Goal: Task Accomplishment & Management: Complete application form

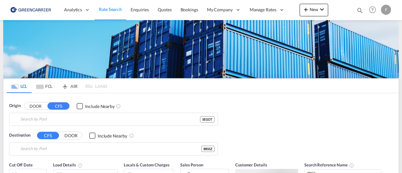
type input "[GEOGRAPHIC_DATA] ([GEOGRAPHIC_DATA]), [GEOGRAPHIC_DATA]"
type input "Santos, BRSSZ"
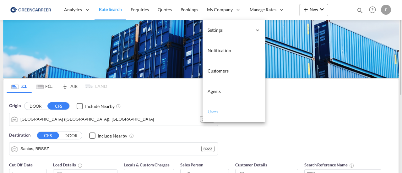
click at [216, 113] on span "Users" at bounding box center [212, 111] width 11 height 5
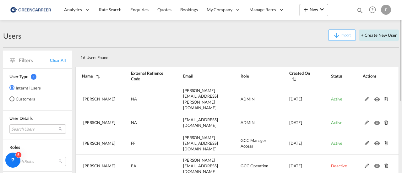
click at [379, 37] on button "+ Create New User" at bounding box center [379, 35] width 40 height 11
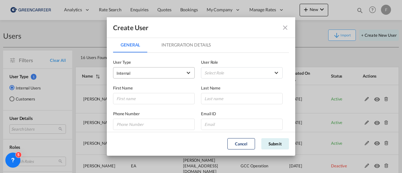
click at [168, 77] on md-select "Internal Internal Customer" at bounding box center [154, 72] width 82 height 11
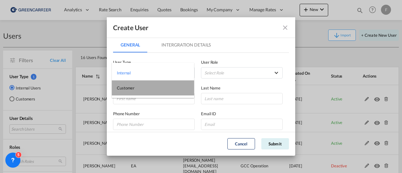
click at [157, 88] on md-option "Customer" at bounding box center [153, 87] width 82 height 15
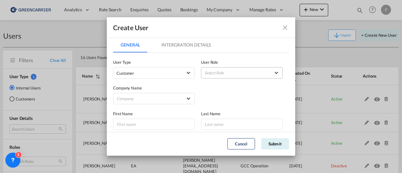
click at [207, 72] on md-select "Select Role" at bounding box center [242, 72] width 82 height 11
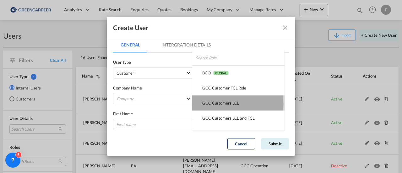
click at [237, 104] on div "GCC Customers LCL USER_DEFINED" at bounding box center [220, 103] width 37 height 6
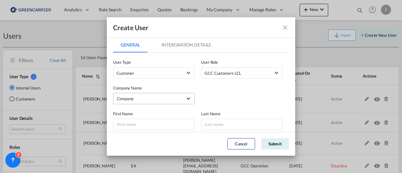
click at [165, 99] on md-select "Company A. Hartrodt [GEOGRAPHIC_DATA] A S AJF Engineer AB Atlantic Integrated F…" at bounding box center [154, 98] width 82 height 11
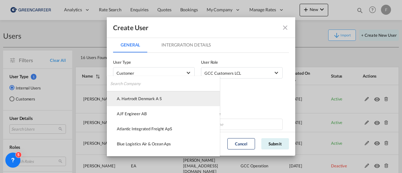
type md-option "9aff5ff0-37b6-11f0-8eb9-4116cc0b94ee"
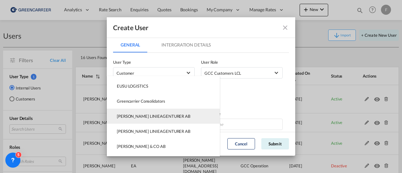
type md-option "fd327813-403c-4601-86ad-350de4547a0f"
click at [161, 117] on div "[PERSON_NAME] LINIEAGENTURER AB" at bounding box center [153, 116] width 73 height 6
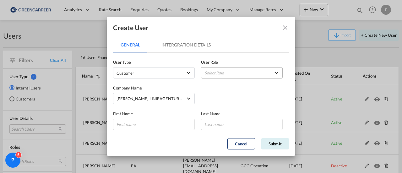
click at [220, 74] on md-select "Select Role" at bounding box center [242, 72] width 82 height 11
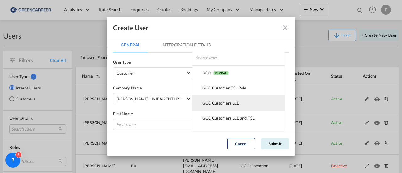
click at [235, 105] on div "GCC Customers LCL USER_DEFINED" at bounding box center [220, 103] width 37 height 6
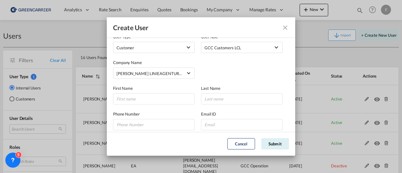
scroll to position [26, 0]
click at [151, 101] on input "GeneralIntergration Details ..." at bounding box center [154, 98] width 82 height 11
type input "[PERSON_NAME]"
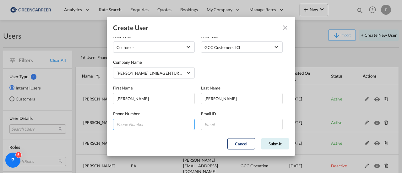
click at [175, 124] on input "GeneralIntergration Details ..." at bounding box center [154, 124] width 82 height 11
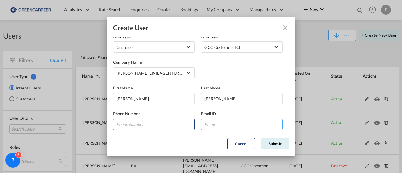
click at [210, 125] on input "GeneralIntergration Details ..." at bounding box center [242, 124] width 82 height 11
paste input "[PERSON_NAME][EMAIL_ADDRESS][PERSON_NAME][PERSON_NAME][DOMAIN_NAME]"
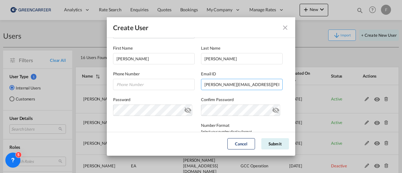
scroll to position [66, 0]
type input "[PERSON_NAME][EMAIL_ADDRESS][PERSON_NAME][PERSON_NAME][DOMAIN_NAME]"
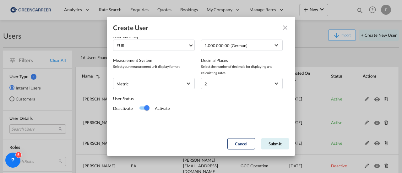
scroll to position [163, 0]
click at [270, 145] on button "Submit" at bounding box center [275, 143] width 28 height 11
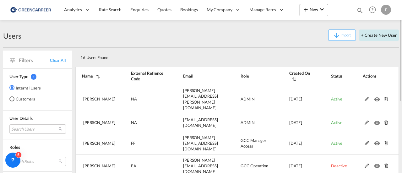
click at [376, 39] on button "+ Create New User" at bounding box center [379, 35] width 40 height 11
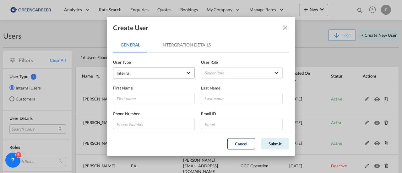
click at [156, 74] on span "Internal" at bounding box center [149, 73] width 66 height 6
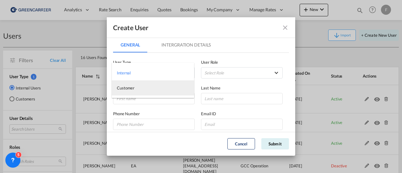
click at [157, 86] on md-option "Customer" at bounding box center [153, 87] width 82 height 15
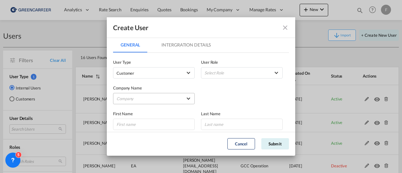
click at [172, 101] on md-select "Company A. Hartrodt [GEOGRAPHIC_DATA] A S AJF Engineer AB Atlantic Integrated F…" at bounding box center [154, 98] width 82 height 11
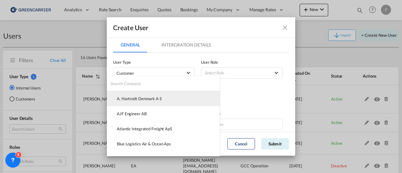
type md-option "9aff5ff0-37b6-11f0-8eb9-4116cc0b94ee"
type md-option "fd327813-403c-4601-86ad-350de4547a0f"
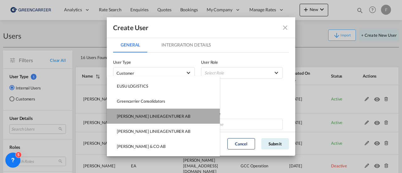
click at [165, 119] on div "[PERSON_NAME] LINIEAGENTURER AB" at bounding box center [153, 116] width 73 height 6
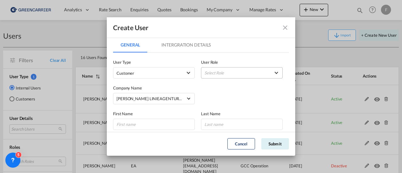
click at [228, 73] on md-select "Select Role" at bounding box center [242, 72] width 82 height 11
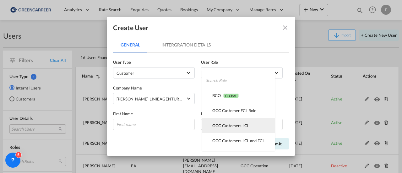
click at [247, 124] on div "GCC Customers LCL USER_DEFINED" at bounding box center [230, 126] width 37 height 6
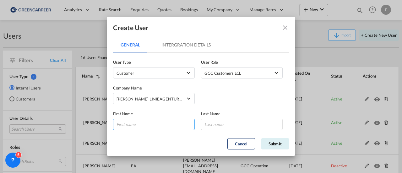
click at [150, 128] on input "GeneralIntergration Details ..." at bounding box center [154, 124] width 82 height 11
type input "Kent"
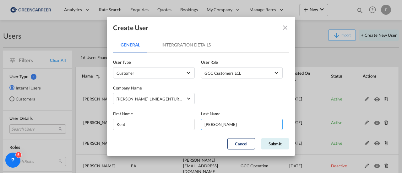
type input "[PERSON_NAME]"
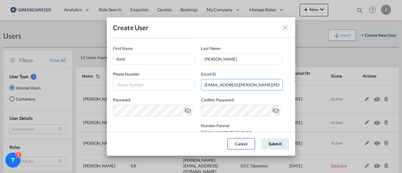
type input "[EMAIL_ADDRESS][PERSON_NAME][PERSON_NAME][DOMAIN_NAME]"
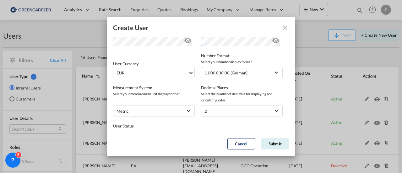
scroll to position [163, 0]
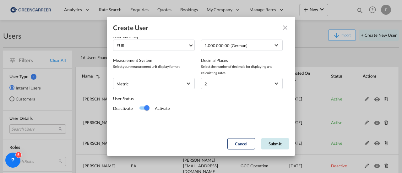
click at [277, 146] on button "Submit" at bounding box center [275, 143] width 28 height 11
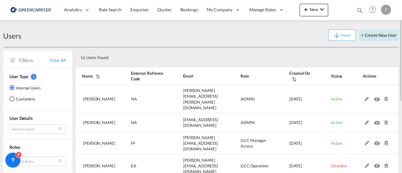
click at [374, 35] on button "+ Create New User" at bounding box center [379, 35] width 40 height 11
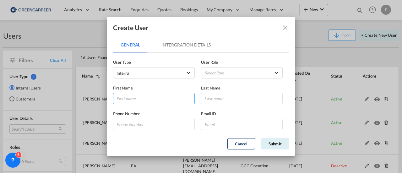
click at [142, 99] on input "GeneralIntergration Details ..." at bounding box center [154, 98] width 82 height 11
click at [152, 76] on span "Internal" at bounding box center [149, 73] width 66 height 6
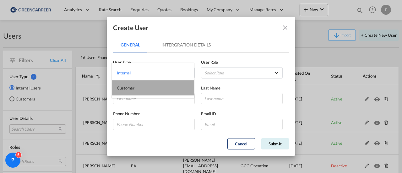
click at [147, 91] on md-option "Customer" at bounding box center [153, 87] width 82 height 15
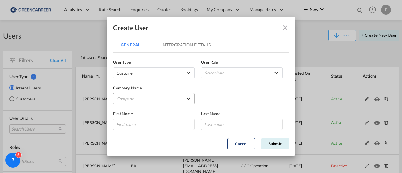
click at [142, 100] on md-select "Company A. Hartrodt [GEOGRAPHIC_DATA] A S AJF Engineer AB Atlantic Integrated F…" at bounding box center [154, 98] width 82 height 11
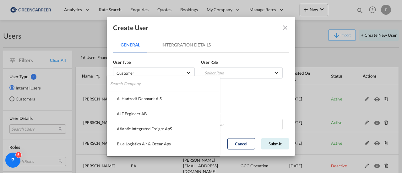
type md-option "9aff5ff0-37b6-11f0-8eb9-4116cc0b94ee"
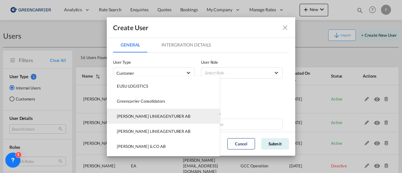
type md-option "fd327813-403c-4601-86ad-350de4547a0f"
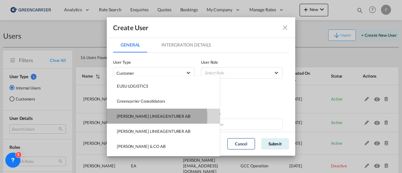
click at [141, 117] on div "[PERSON_NAME] LINIEAGENTURER AB" at bounding box center [153, 116] width 73 height 6
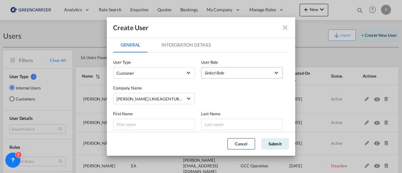
click at [235, 73] on md-select "Select Role BCO GLOBAL GCC Customer FCL Role USER_DEFINED GCC Customers LCL USE…" at bounding box center [242, 72] width 82 height 11
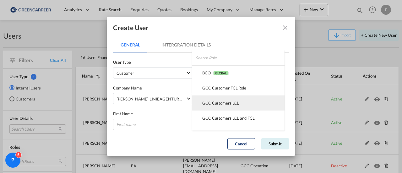
click at [231, 103] on div "GCC Customers LCL USER_DEFINED" at bounding box center [220, 103] width 37 height 6
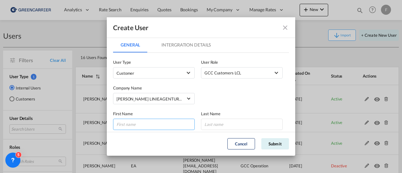
click at [163, 124] on input "GeneralIntergration Details ..." at bounding box center [154, 124] width 82 height 11
type input "[PERSON_NAME]"
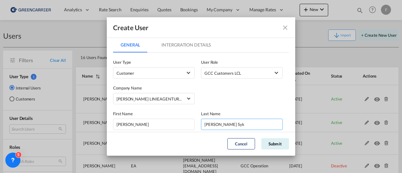
type input "[PERSON_NAME] Syk"
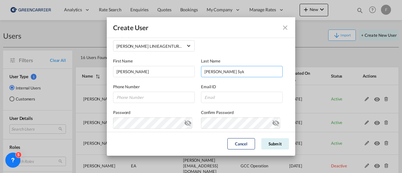
scroll to position [52, 0]
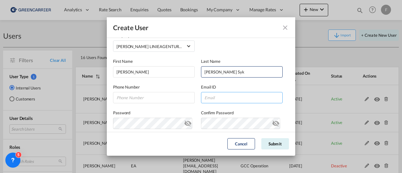
click at [216, 97] on input "GeneralIntergration Details ..." at bounding box center [242, 97] width 82 height 11
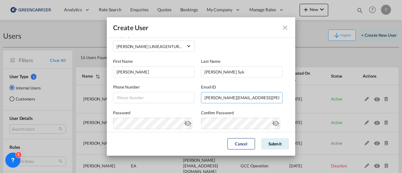
type input "[PERSON_NAME][EMAIL_ADDRESS][PERSON_NAME][DOMAIN_NAME]"
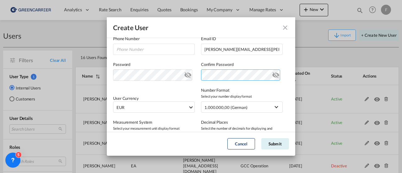
scroll to position [100, 0]
click at [277, 146] on button "Submit" at bounding box center [275, 143] width 28 height 11
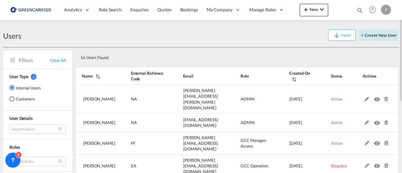
click at [378, 32] on button "+ Create New User" at bounding box center [379, 35] width 40 height 11
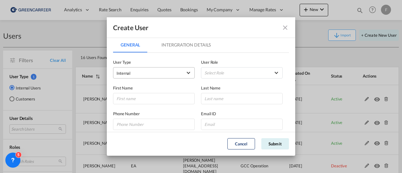
click at [171, 72] on span "Internal" at bounding box center [149, 73] width 66 height 6
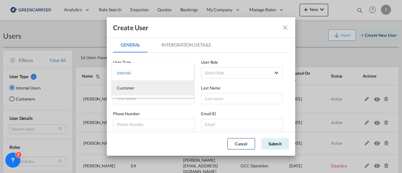
click at [162, 84] on md-option "Customer" at bounding box center [153, 87] width 82 height 15
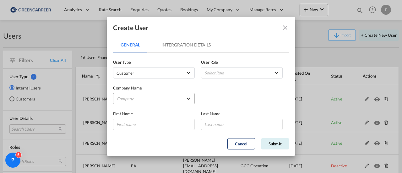
click at [150, 96] on md-select "Company A. Hartrodt [GEOGRAPHIC_DATA] A S AJF Engineer AB Atlantic Integrated F…" at bounding box center [154, 98] width 82 height 11
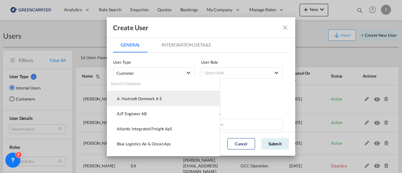
type md-option "9aff5ff0-37b6-11f0-8eb9-4116cc0b94ee"
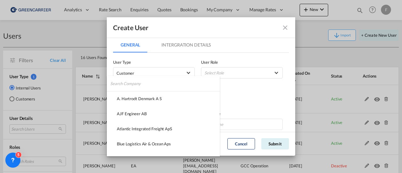
scroll to position [133, 0]
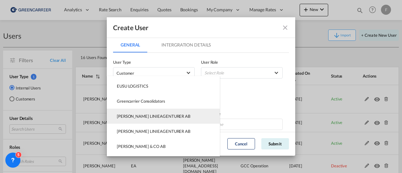
type md-option "fd327813-403c-4601-86ad-350de4547a0f"
click at [145, 115] on div "[PERSON_NAME] LINIEAGENTURER AB" at bounding box center [153, 116] width 73 height 6
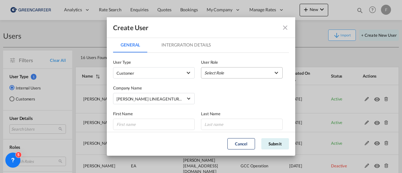
click at [218, 75] on md-select "Select Role BCO GLOBAL GCC Customer FCL Role USER_DEFINED GCC Customers LCL USE…" at bounding box center [242, 72] width 82 height 11
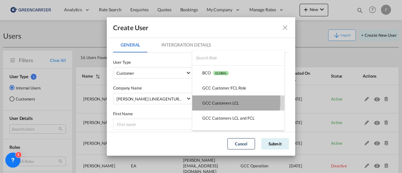
click at [222, 101] on div "GCC Customers LCL USER_DEFINED" at bounding box center [220, 103] width 37 height 6
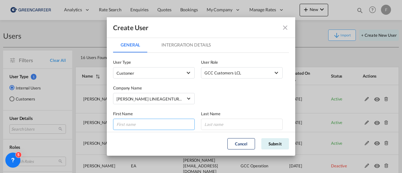
click at [167, 125] on input "GeneralIntergration Details ..." at bounding box center [154, 124] width 82 height 11
type input "[PERSON_NAME]"
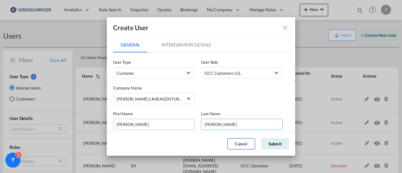
type input "[PERSON_NAME]"
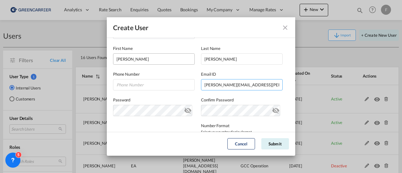
type input "[PERSON_NAME][EMAIL_ADDRESS][PERSON_NAME][DOMAIN_NAME]"
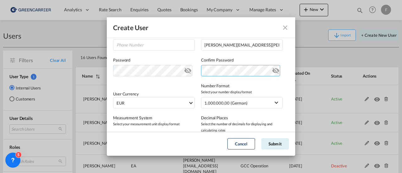
scroll to position [108, 0]
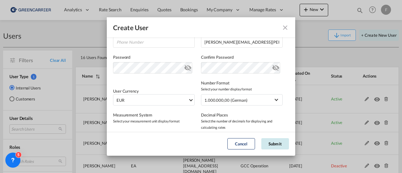
click at [280, 142] on button "Submit" at bounding box center [275, 143] width 28 height 11
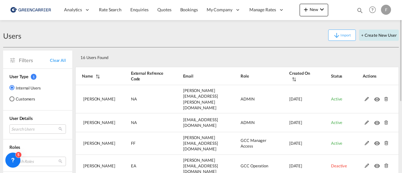
click at [374, 36] on button "+ Create New User" at bounding box center [379, 35] width 40 height 11
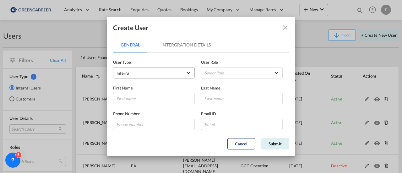
click at [157, 73] on span "Internal" at bounding box center [149, 73] width 66 height 6
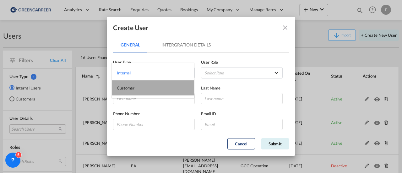
click at [152, 87] on md-option "Customer" at bounding box center [153, 87] width 82 height 15
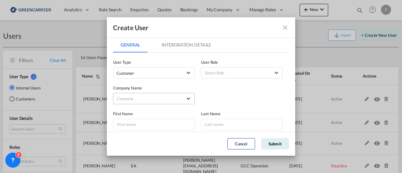
click at [143, 102] on md-select "Company A. Hartrodt [GEOGRAPHIC_DATA] A S AJF Engineer AB Atlantic Integrated F…" at bounding box center [154, 98] width 82 height 11
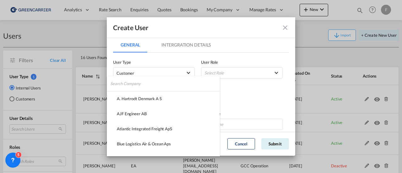
type md-option "9aff5ff0-37b6-11f0-8eb9-4116cc0b94ee"
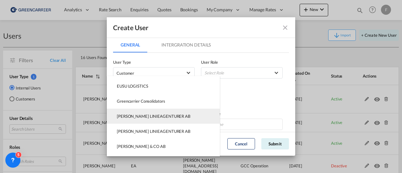
type md-option "fd327813-403c-4601-86ad-350de4547a0f"
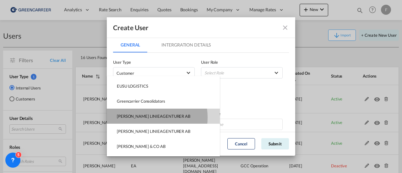
click at [143, 117] on div "[PERSON_NAME] LINIEAGENTURER AB" at bounding box center [153, 116] width 73 height 6
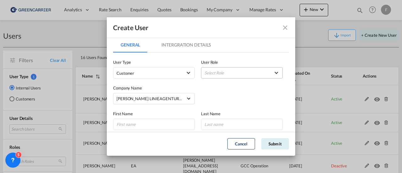
click at [222, 76] on md-select "Select Role BCO GLOBAL GCC Customer FCL Role USER_DEFINED GCC Customers LCL USE…" at bounding box center [242, 72] width 82 height 11
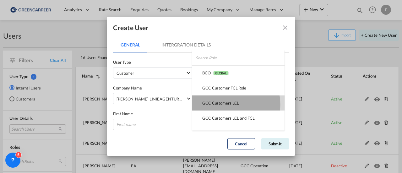
click at [230, 104] on div "GCC Customers LCL USER_DEFINED" at bounding box center [220, 103] width 37 height 6
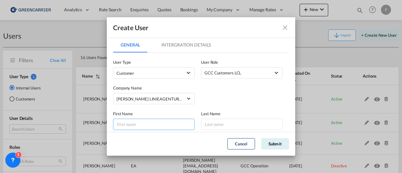
click at [178, 123] on input "GeneralIntergration Details ..." at bounding box center [154, 124] width 82 height 11
type input "[PERSON_NAME]"
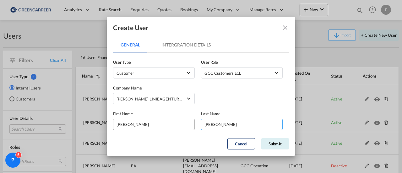
type input "[PERSON_NAME]"
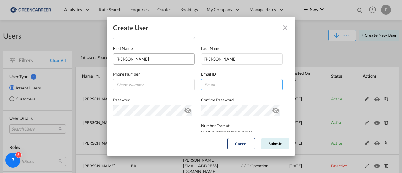
type input "R"
type input "[PERSON_NAME][EMAIL_ADDRESS][PERSON_NAME][PERSON_NAME][DOMAIN_NAME]"
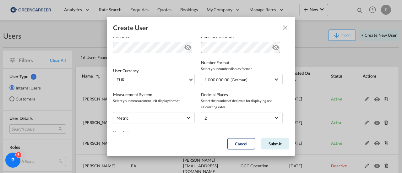
scroll to position [129, 0]
click at [271, 143] on button "Submit" at bounding box center [275, 143] width 28 height 11
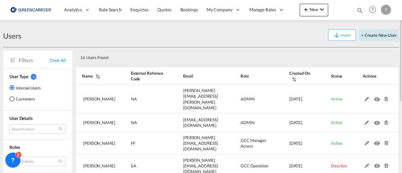
click at [387, 36] on button "+ Create New User" at bounding box center [379, 35] width 40 height 11
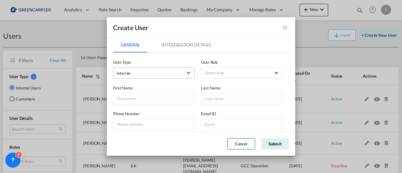
click at [160, 72] on span "Internal" at bounding box center [149, 73] width 66 height 6
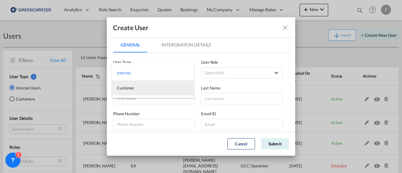
click at [151, 87] on md-option "Customer" at bounding box center [153, 87] width 82 height 15
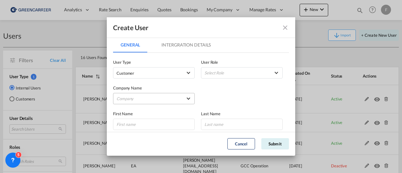
click at [144, 95] on md-select "Company A. Hartrodt [GEOGRAPHIC_DATA] A S AJF Engineer AB Atlantic Integrated F…" at bounding box center [154, 98] width 82 height 11
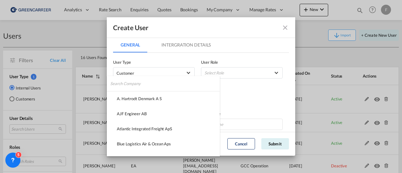
type md-option "9aff5ff0-37b6-11f0-8eb9-4116cc0b94ee"
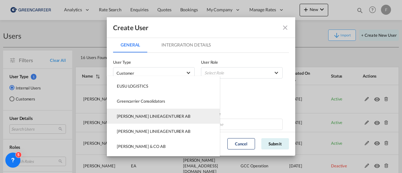
type md-option "fd327813-403c-4601-86ad-350de4547a0f"
click at [146, 117] on div "[PERSON_NAME] LINIEAGENTURER AB" at bounding box center [153, 116] width 73 height 6
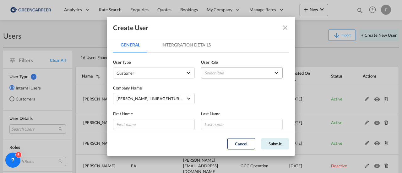
click at [251, 70] on md-select "Select Role BCO GLOBAL GCC Customer FCL Role USER_DEFINED GCC Customers LCL USE…" at bounding box center [242, 72] width 82 height 11
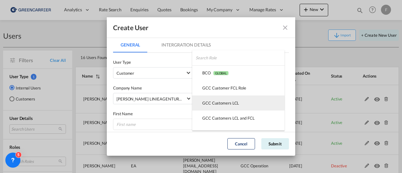
click at [230, 104] on div "GCC Customers LCL USER_DEFINED" at bounding box center [220, 103] width 37 height 6
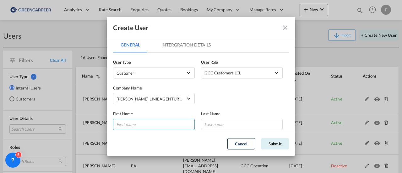
click at [157, 129] on input "GeneralIntergration Details ..." at bounding box center [154, 124] width 82 height 11
type input "Anette"
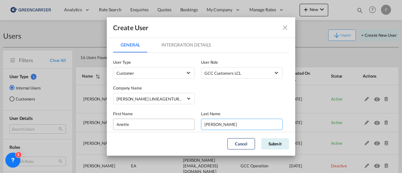
type input "[PERSON_NAME]"
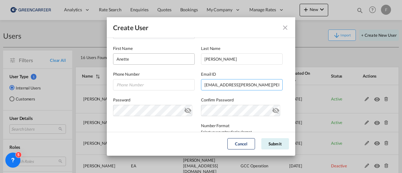
type input "[EMAIL_ADDRESS][PERSON_NAME][PERSON_NAME][DOMAIN_NAME]"
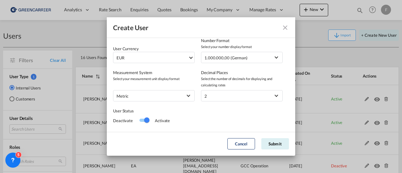
scroll to position [151, 0]
click at [268, 143] on button "Submit" at bounding box center [275, 143] width 28 height 11
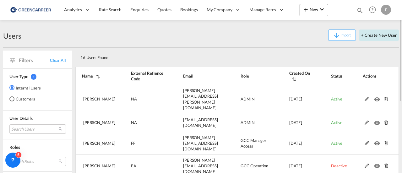
click at [382, 34] on button "+ Create New User" at bounding box center [379, 35] width 40 height 11
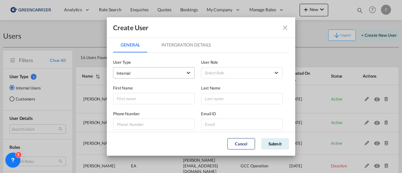
click at [142, 72] on span "Internal" at bounding box center [149, 73] width 66 height 6
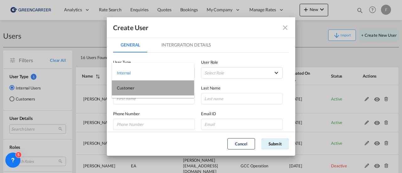
click at [138, 89] on md-option "Customer" at bounding box center [153, 87] width 82 height 15
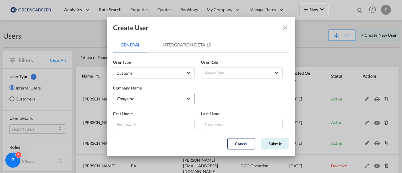
click at [131, 97] on md-select "Company A. Hartrodt [GEOGRAPHIC_DATA] A S AJF Engineer AB Atlantic Integrated F…" at bounding box center [154, 98] width 82 height 11
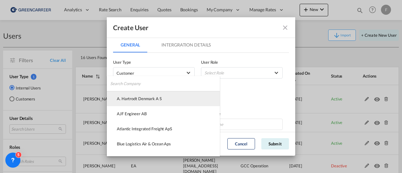
type md-option "9aff5ff0-37b6-11f0-8eb9-4116cc0b94ee"
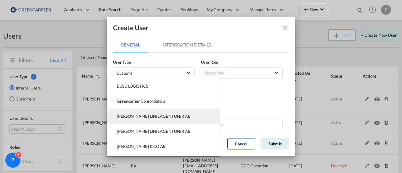
type md-option "fd327813-403c-4601-86ad-350de4547a0f"
click at [133, 117] on div "[PERSON_NAME] LINIEAGENTURER AB" at bounding box center [153, 116] width 73 height 6
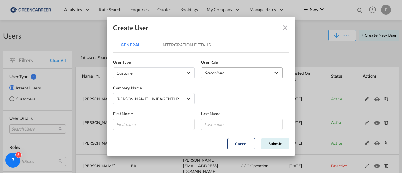
click at [215, 68] on md-select "Select Role" at bounding box center [242, 72] width 82 height 11
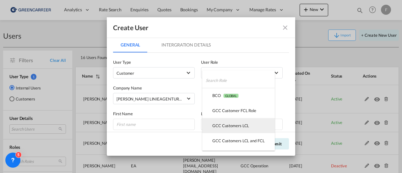
click at [226, 126] on div "GCC Customers LCL USER_DEFINED" at bounding box center [230, 126] width 37 height 6
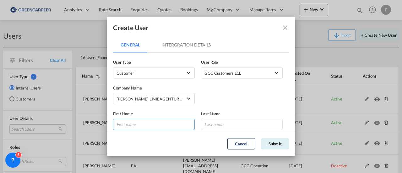
click at [140, 126] on input "GeneralIntergration Details ..." at bounding box center [154, 124] width 82 height 11
type input "[PERSON_NAME]"
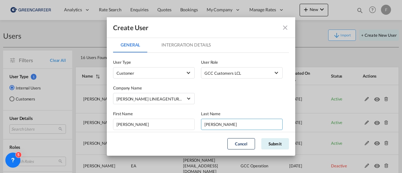
type input "[PERSON_NAME]"
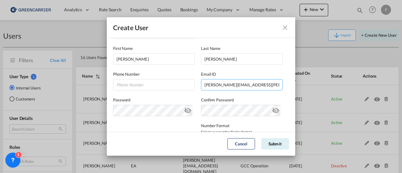
type input "[PERSON_NAME][EMAIL_ADDRESS][PERSON_NAME][PERSON_NAME][DOMAIN_NAME]"
click at [269, 142] on button "Submit" at bounding box center [275, 143] width 28 height 11
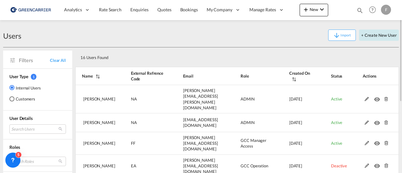
click at [381, 35] on button "+ Create New User" at bounding box center [379, 35] width 40 height 11
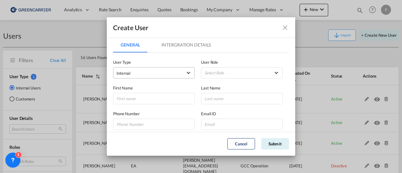
click at [176, 69] on md-select-value "Internal" at bounding box center [153, 73] width 75 height 8
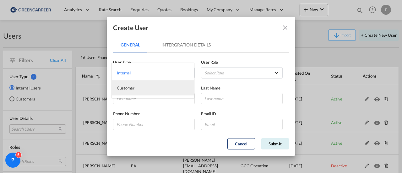
click at [151, 86] on md-option "Customer" at bounding box center [153, 87] width 82 height 15
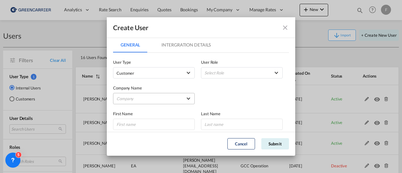
click at [138, 96] on md-select "Company A. Hartrodt [GEOGRAPHIC_DATA] A S AJF Engineer AB Atlantic Integrated F…" at bounding box center [154, 98] width 82 height 11
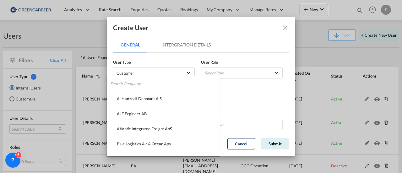
type md-option "9aff5ff0-37b6-11f0-8eb9-4116cc0b94ee"
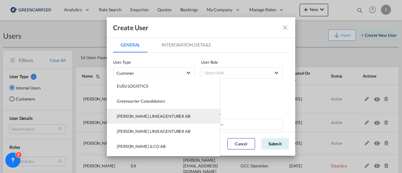
type md-option "fd327813-403c-4601-86ad-350de4547a0f"
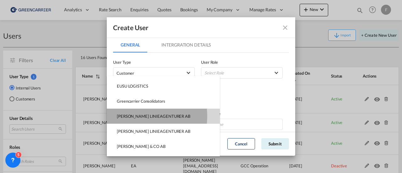
click at [132, 116] on div "[PERSON_NAME] LINIEAGENTURER AB" at bounding box center [153, 116] width 73 height 6
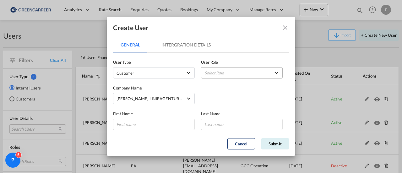
click at [213, 71] on md-select "Select Role" at bounding box center [242, 72] width 82 height 11
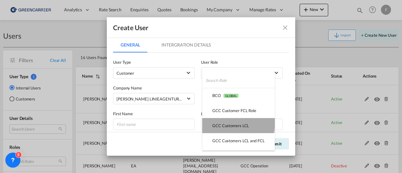
click at [225, 120] on md-option "GCC Customers LCL USER_DEFINED" at bounding box center [238, 125] width 73 height 15
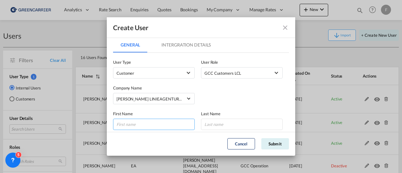
click at [160, 124] on input "GeneralIntergration Details ..." at bounding box center [154, 124] width 82 height 11
type input "[PERSON_NAME]"
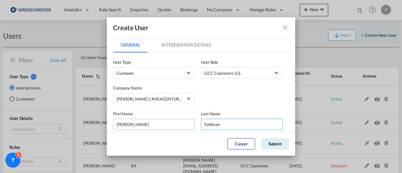
type input "Fahlman"
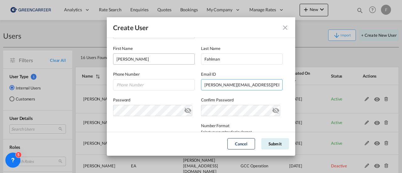
type input "[PERSON_NAME][EMAIL_ADDRESS][PERSON_NAME][PERSON_NAME][DOMAIN_NAME]"
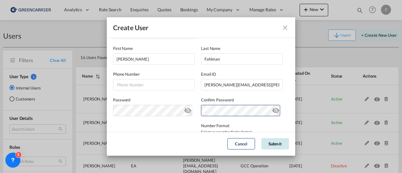
click at [273, 144] on button "Submit" at bounding box center [275, 143] width 28 height 11
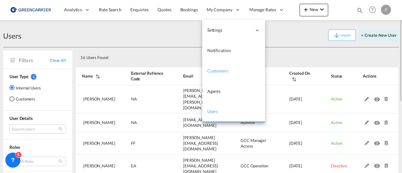
click at [208, 69] on span "Customers" at bounding box center [217, 70] width 21 height 5
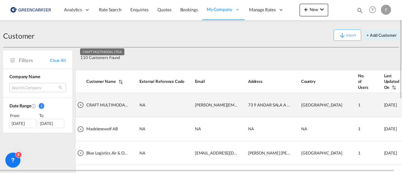
click at [111, 102] on span "CRAFT MULTIMODAL LTDA" at bounding box center [112, 104] width 52 height 5
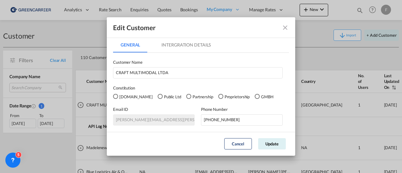
click at [283, 27] on md-icon "icon-close fg-AAA8AD" at bounding box center [285, 28] width 8 height 8
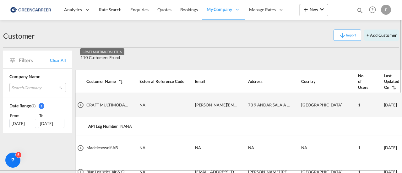
click at [87, 102] on span "CRAFT MULTIMODAL LTDA" at bounding box center [112, 104] width 52 height 5
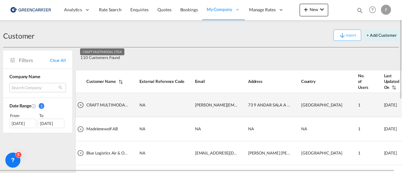
click at [94, 102] on span "CRAFT MULTIMODAL LTDA" at bounding box center [112, 104] width 52 height 5
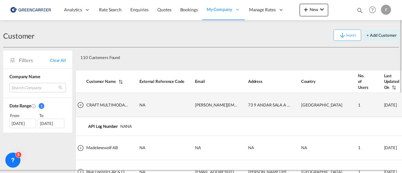
click at [121, 97] on td "CRAFT MULTIMODAL LTDA" at bounding box center [101, 105] width 53 height 24
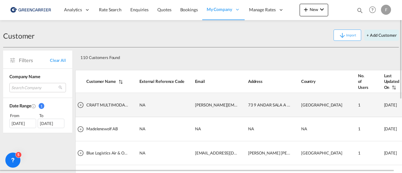
drag, startPoint x: 122, startPoint y: 97, endPoint x: 82, endPoint y: 99, distance: 39.9
click at [82, 99] on td "CRAFT MULTIMODAL LTDA" at bounding box center [101, 105] width 53 height 24
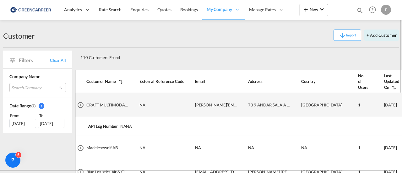
click at [82, 99] on td "CRAFT MULTIMODAL LTDA" at bounding box center [101, 105] width 53 height 24
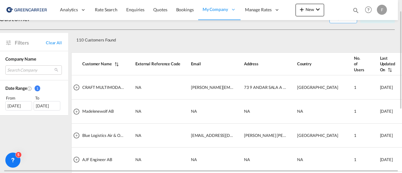
scroll to position [18, 8]
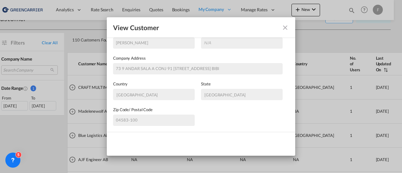
scroll to position [103, 0]
click at [285, 29] on md-icon "icon-close fg-AAA8AD" at bounding box center [285, 28] width 8 height 8
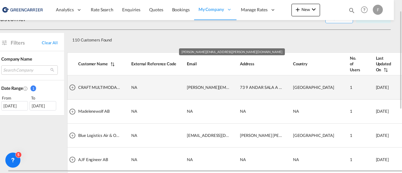
click at [224, 85] on span "[PERSON_NAME][EMAIL_ADDRESS][PERSON_NAME][DOMAIN_NAME]" at bounding box center [253, 87] width 132 height 5
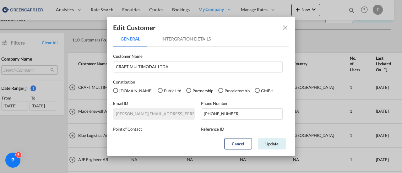
scroll to position [0, 0]
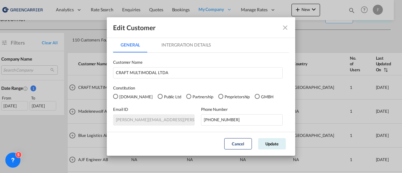
click at [189, 44] on md-tab-item "Intergration Details" at bounding box center [186, 44] width 64 height 15
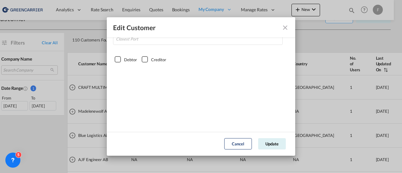
scroll to position [69, 0]
click at [284, 26] on md-icon "icon-close fg-AAA8AD" at bounding box center [285, 28] width 8 height 8
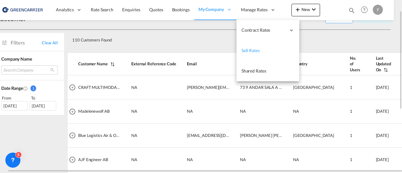
click at [253, 53] on span "Sell Rates" at bounding box center [250, 50] width 18 height 5
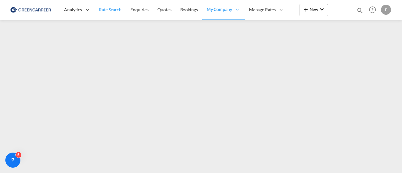
click at [108, 11] on span "Rate Search" at bounding box center [110, 9] width 23 height 5
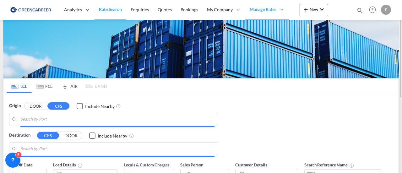
type input "[GEOGRAPHIC_DATA] ([GEOGRAPHIC_DATA]), [GEOGRAPHIC_DATA]"
type input "Santos, BRSSZ"
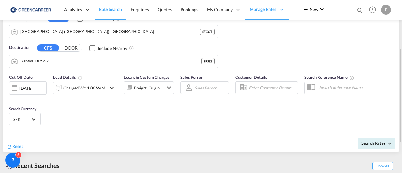
scroll to position [88, 0]
click at [254, 85] on input "Enter Customer Details" at bounding box center [272, 86] width 47 height 9
click at [270, 84] on body "Analytics Reports Dashboard Rate Search Enquiries Quotes Bookings" at bounding box center [201, 86] width 402 height 173
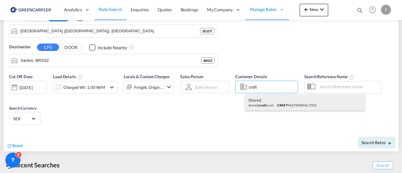
click at [269, 99] on div "shared . shared@ craft .com | CRAFT MULTIMODAL LTDA" at bounding box center [304, 102] width 119 height 16
type input "CRAFT MULTIMODAL LTDA, shared ., [EMAIL_ADDRESS][DOMAIN_NAME]"
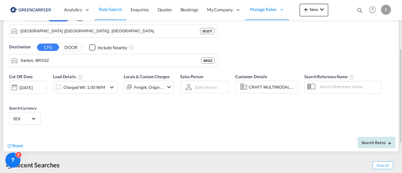
click at [373, 143] on span "Search Rates" at bounding box center [376, 142] width 30 height 5
type input "SEGOT to BRSSZ / [DATE]"
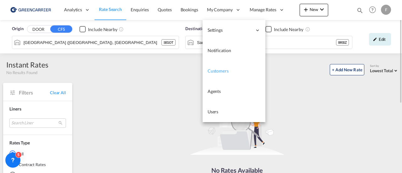
click at [218, 69] on span "Customers" at bounding box center [217, 70] width 21 height 5
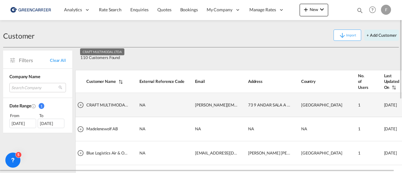
click at [92, 103] on span "CRAFT MULTIMODAL LTDA" at bounding box center [112, 104] width 52 height 5
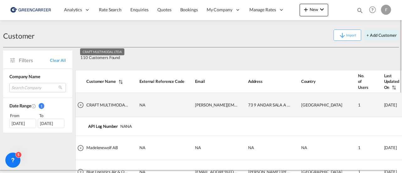
click at [93, 103] on span "CRAFT MULTIMODAL LTDA" at bounding box center [112, 104] width 52 height 5
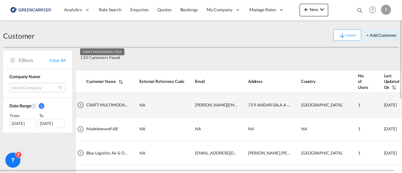
click at [82, 99] on td "CRAFT MULTIMODAL LTDA" at bounding box center [101, 105] width 53 height 24
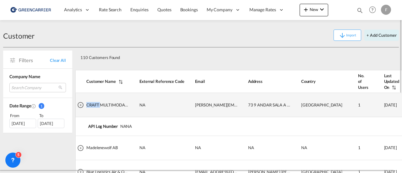
click at [82, 99] on td "CRAFT MULTIMODAL LTDA" at bounding box center [101, 105] width 53 height 24
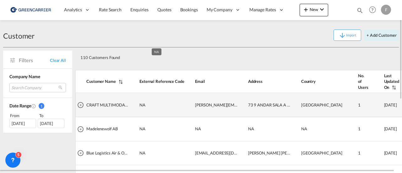
click at [138, 102] on td "NA" at bounding box center [157, 105] width 56 height 24
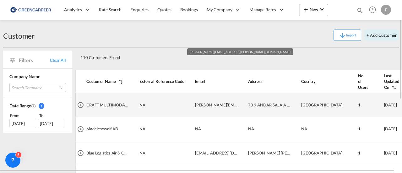
scroll to position [0, 8]
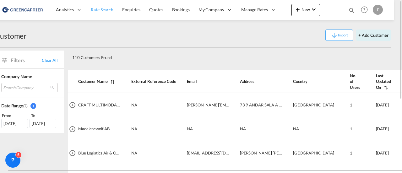
click at [100, 12] on span "Rate Search" at bounding box center [102, 9] width 23 height 5
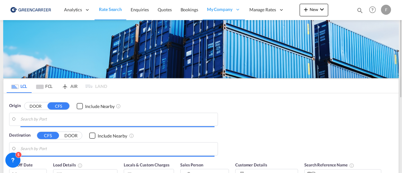
type input "[GEOGRAPHIC_DATA] ([GEOGRAPHIC_DATA]), [GEOGRAPHIC_DATA]"
type input "Santos, BRSSZ"
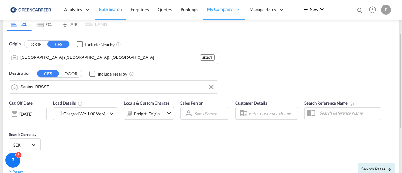
scroll to position [62, 0]
click at [105, 115] on div "Charged Wt: 1,00 W/M" at bounding box center [79, 114] width 53 height 13
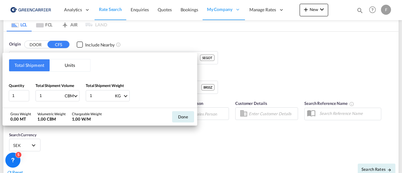
click at [118, 155] on div "Total Shipment Units Quantity 1 Total Shipment Volume 1 CBM CBM CFT Total Shipm…" at bounding box center [201, 86] width 402 height 173
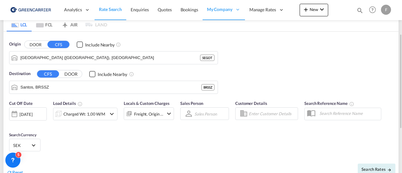
click at [259, 111] on input "Enter Customer Details" at bounding box center [272, 113] width 47 height 9
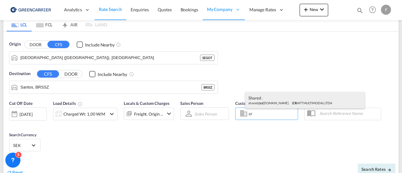
click at [266, 101] on div "shared . shared@ cr [DOMAIN_NAME] | CR AFT MULTIMODAL LTDA" at bounding box center [304, 100] width 119 height 16
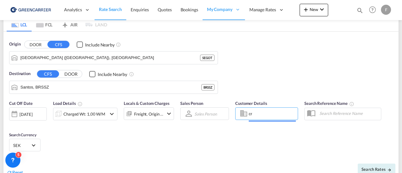
type input "CRAFT MULTIMODAL LTDA, shared ., [EMAIL_ADDRESS][DOMAIN_NAME]"
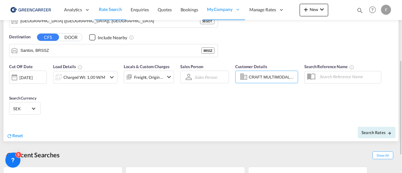
scroll to position [104, 0]
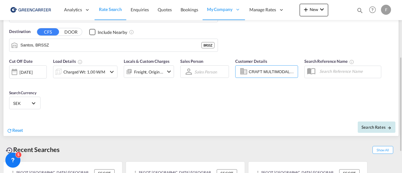
click at [368, 128] on span "Search Rates" at bounding box center [376, 127] width 30 height 5
type input "SEGOT to BRSSZ / [DATE]"
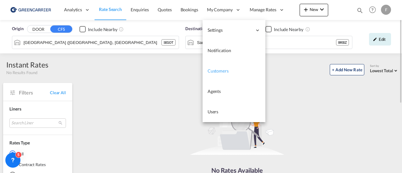
click at [221, 73] on span "Customers" at bounding box center [217, 70] width 21 height 5
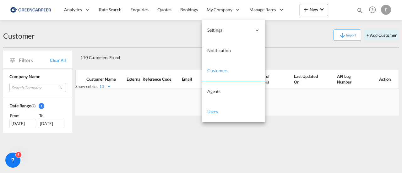
click at [218, 110] on link "Users" at bounding box center [233, 112] width 63 height 20
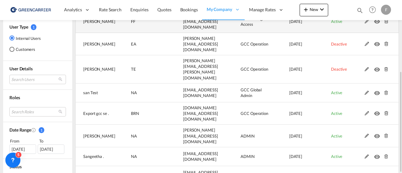
scroll to position [121, 0]
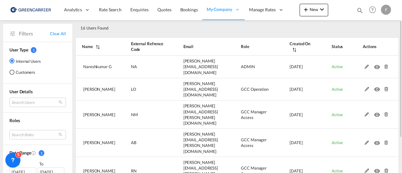
scroll to position [82, 0]
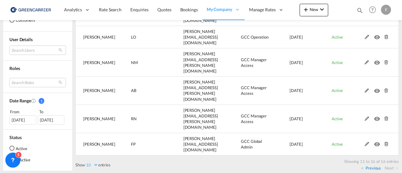
click at [376, 165] on link "Previous" at bounding box center [371, 168] width 20 height 6
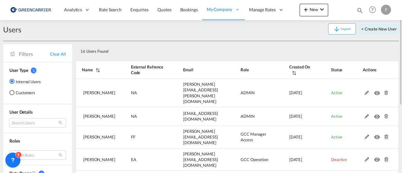
scroll to position [0, 0]
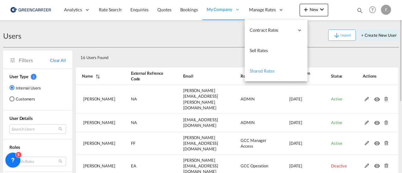
click at [258, 70] on span "Shared Rates" at bounding box center [262, 70] width 25 height 5
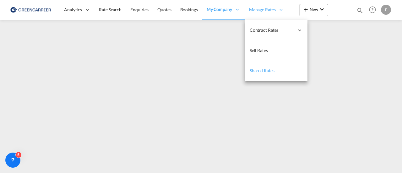
click at [274, 12] on span "Manage Rates" at bounding box center [262, 10] width 27 height 6
click at [260, 51] on span "Sell Rates" at bounding box center [259, 50] width 18 height 5
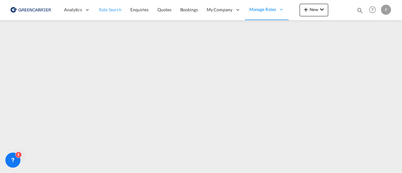
click at [111, 11] on span "Rate Search" at bounding box center [110, 9] width 23 height 5
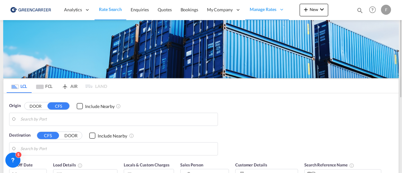
type input "[GEOGRAPHIC_DATA] ([GEOGRAPHIC_DATA]), [GEOGRAPHIC_DATA]"
type input "Santos, BRSSZ"
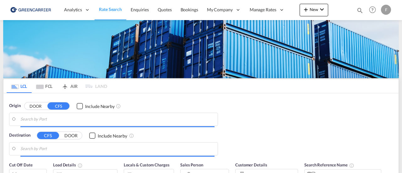
type input "[GEOGRAPHIC_DATA] ([GEOGRAPHIC_DATA]), [GEOGRAPHIC_DATA]"
type input "Santos, BRSSZ"
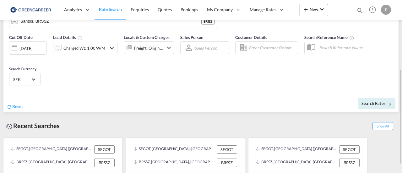
scroll to position [128, 0]
click at [372, 101] on span "Search Rates" at bounding box center [376, 102] width 30 height 5
type input "SEGOT to BRSSZ / [DATE]"
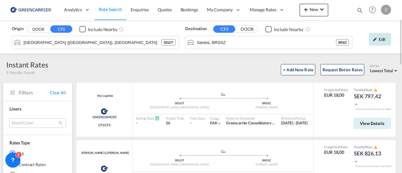
click at [382, 39] on div "Edit" at bounding box center [380, 39] width 22 height 13
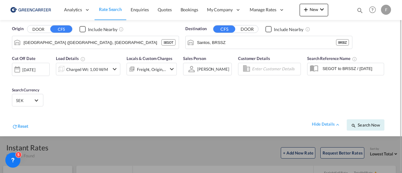
click at [257, 67] on input "Enter Customer Details" at bounding box center [275, 68] width 47 height 9
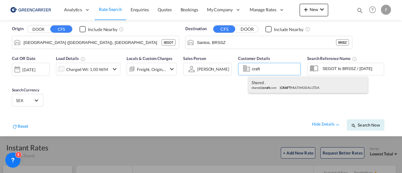
click at [275, 87] on div "shared . shared@ craft .com | CRAFT MULTIMODAL LTDA" at bounding box center [307, 85] width 119 height 16
type input "CRAFT MULTIMODAL LTDA, shared ., [EMAIL_ADDRESS][DOMAIN_NAME]"
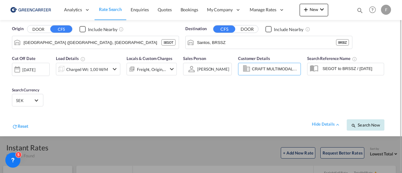
click at [364, 126] on span "Search Now" at bounding box center [365, 124] width 29 height 5
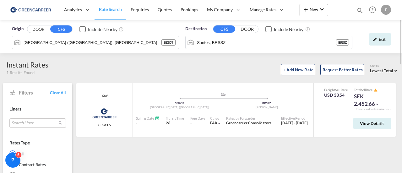
click at [368, 126] on button "View Details" at bounding box center [372, 123] width 38 height 11
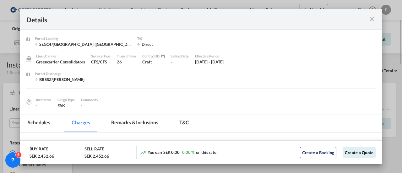
click at [370, 19] on md-icon "icon-close fg-AAA8AD m-0 cursor" at bounding box center [372, 19] width 8 height 8
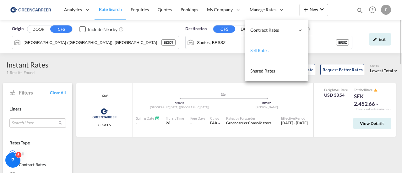
click at [262, 52] on span "Sell Rates" at bounding box center [259, 50] width 18 height 5
